Goal: Find specific page/section: Find specific page/section

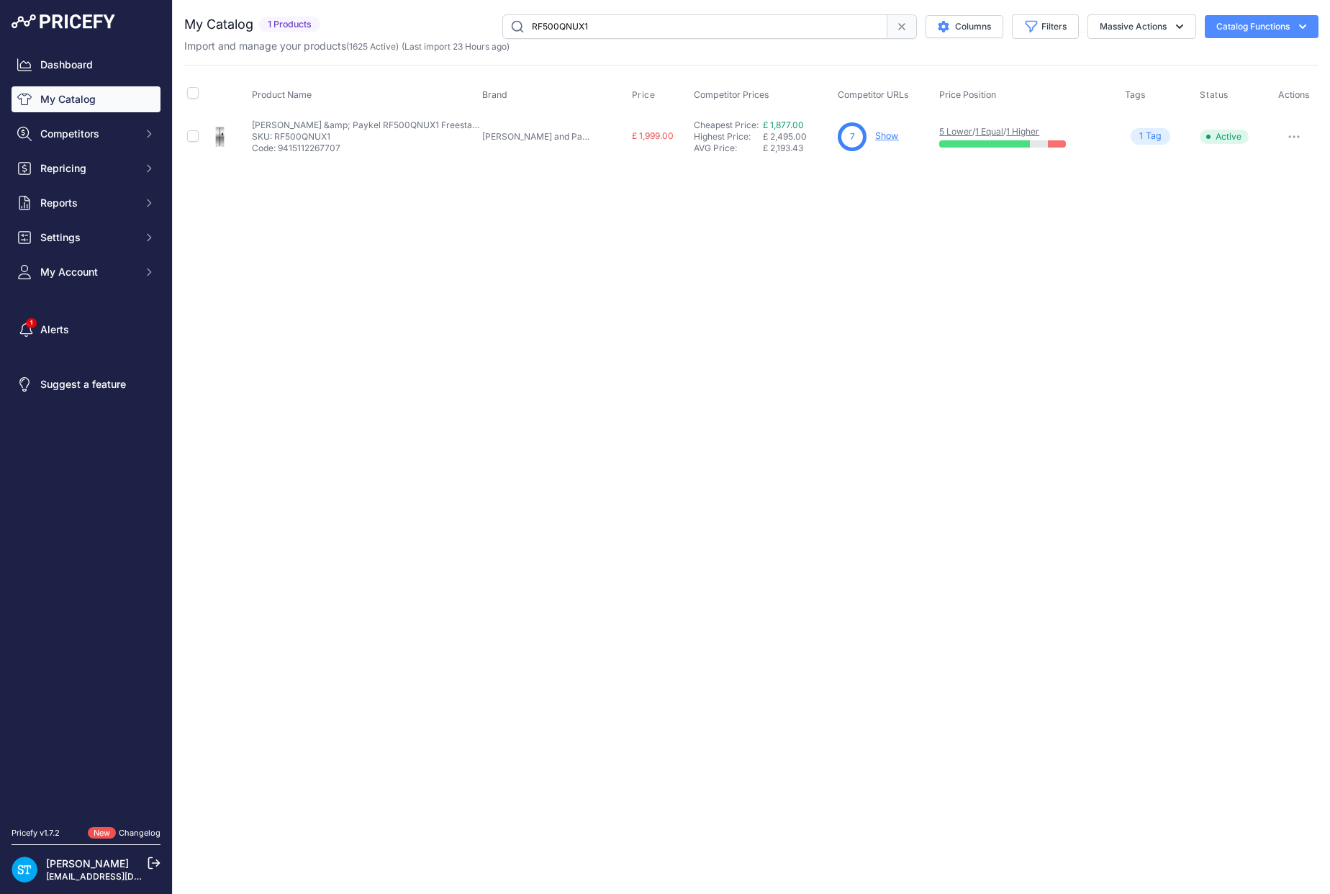
click at [593, 17] on input "RF500QNUX1" at bounding box center [694, 26] width 385 height 24
drag, startPoint x: 0, startPoint y: 0, endPoint x: 593, endPoint y: 17, distance: 593.1
click at [593, 17] on input "RF500QNUX1" at bounding box center [694, 26] width 385 height 24
paste input "OB60SD16PL"
click at [818, 232] on div "Close You are not connected to the internet." at bounding box center [751, 447] width 1157 height 894
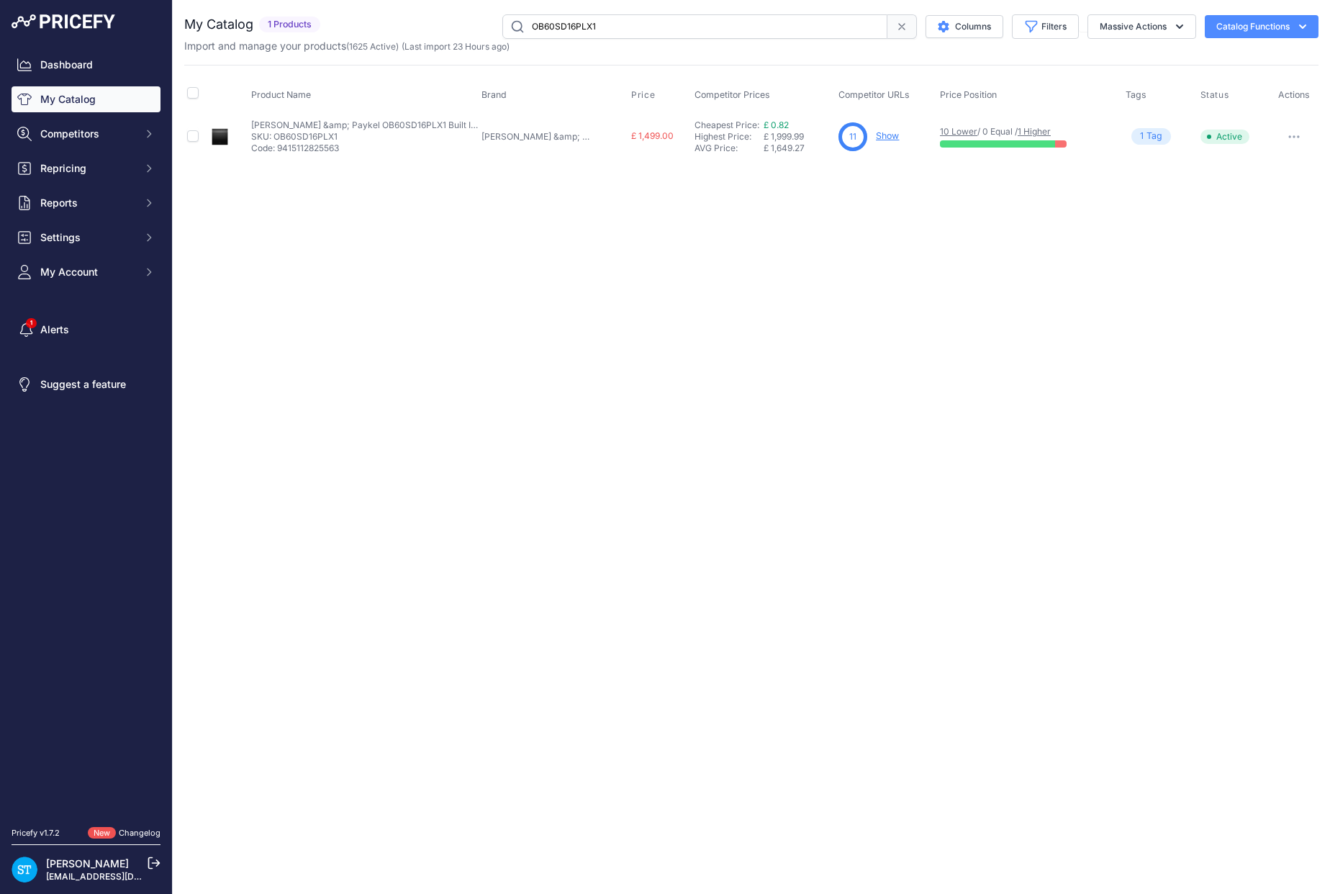
drag, startPoint x: 871, startPoint y: 136, endPoint x: 862, endPoint y: 135, distance: 8.8
click at [876, 136] on link "Show" at bounding box center [887, 135] width 23 height 11
click at [559, 23] on input "OB60SD16PLX1" at bounding box center [694, 26] width 385 height 24
paste input "C7CEX3"
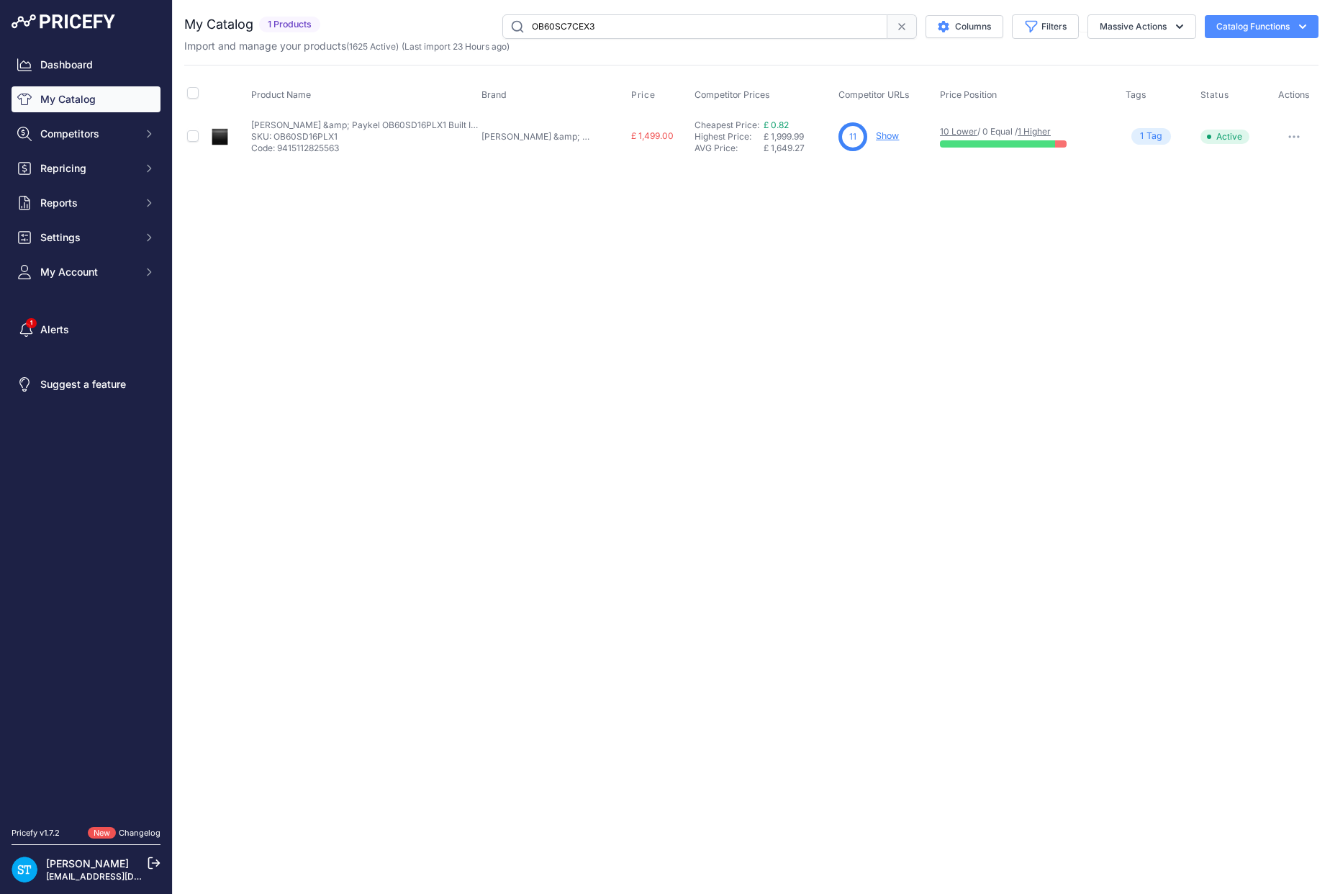
type input "OB60SC7CEX3"
drag, startPoint x: 989, startPoint y: 300, endPoint x: 981, endPoint y: 270, distance: 31.2
click at [986, 284] on div "Close You are not connected to the internet." at bounding box center [751, 447] width 1157 height 894
click at [871, 136] on link "Show" at bounding box center [882, 135] width 23 height 11
